Goal: Information Seeking & Learning: Find contact information

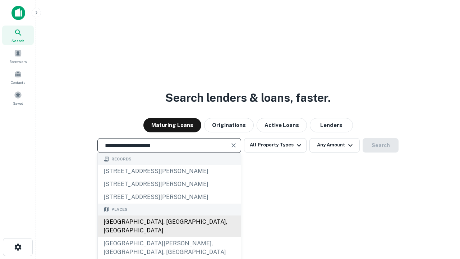
click at [169, 237] on div "Santa Monica, CA, USA" at bounding box center [169, 226] width 143 height 22
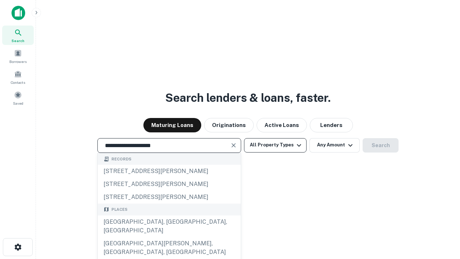
type input "**********"
click at [275, 145] on button "All Property Types" at bounding box center [275, 145] width 62 height 14
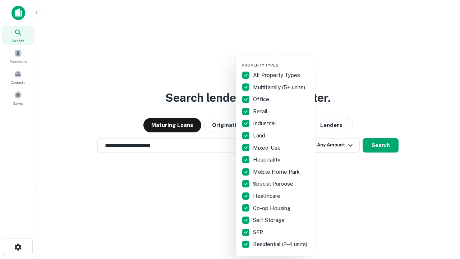
click at [281, 60] on button "button" at bounding box center [280, 60] width 79 height 0
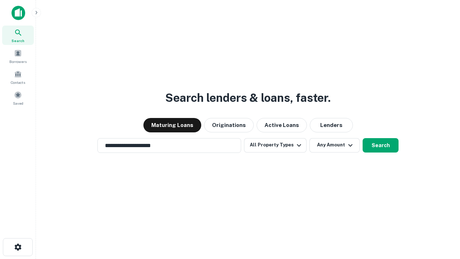
scroll to position [11, 0]
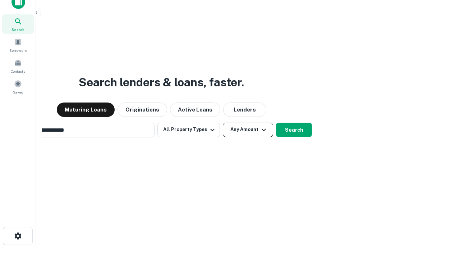
click at [223, 122] on button "Any Amount" at bounding box center [248, 129] width 50 height 14
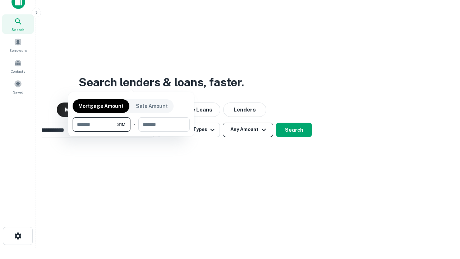
scroll to position [52, 203]
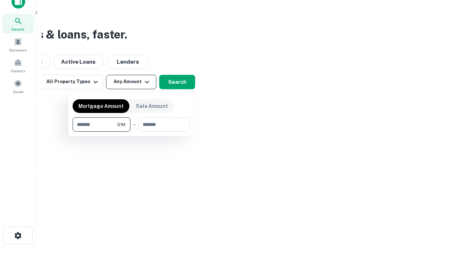
type input "*******"
click at [131, 131] on button "button" at bounding box center [131, 131] width 117 height 0
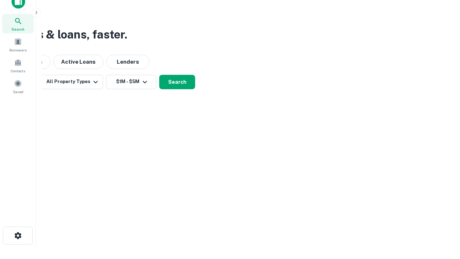
scroll to position [4, 133]
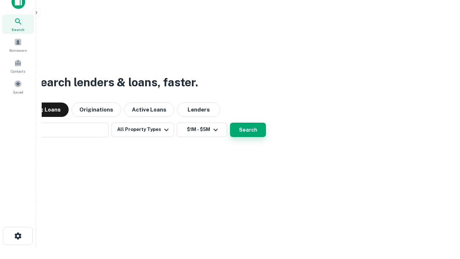
click at [230, 122] on button "Search" at bounding box center [248, 129] width 36 height 14
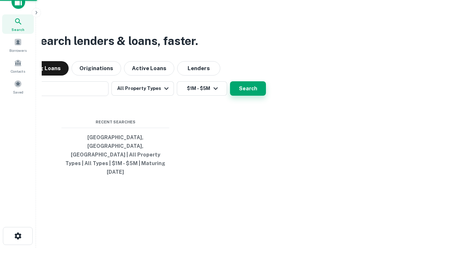
scroll to position [19, 203]
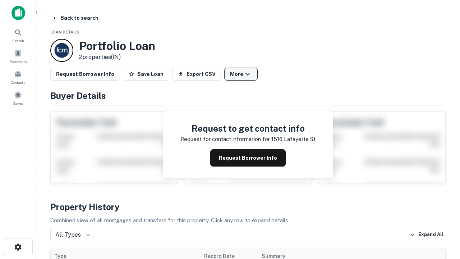
click at [241, 74] on button "More" at bounding box center [240, 74] width 33 height 13
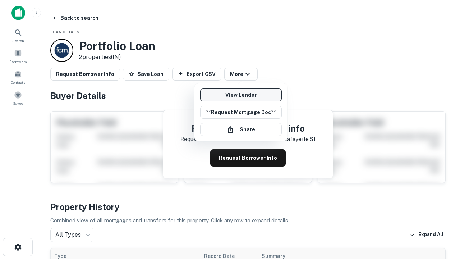
click at [241, 95] on link "View Lender" at bounding box center [241, 94] width 82 height 13
